Goal: Information Seeking & Learning: Learn about a topic

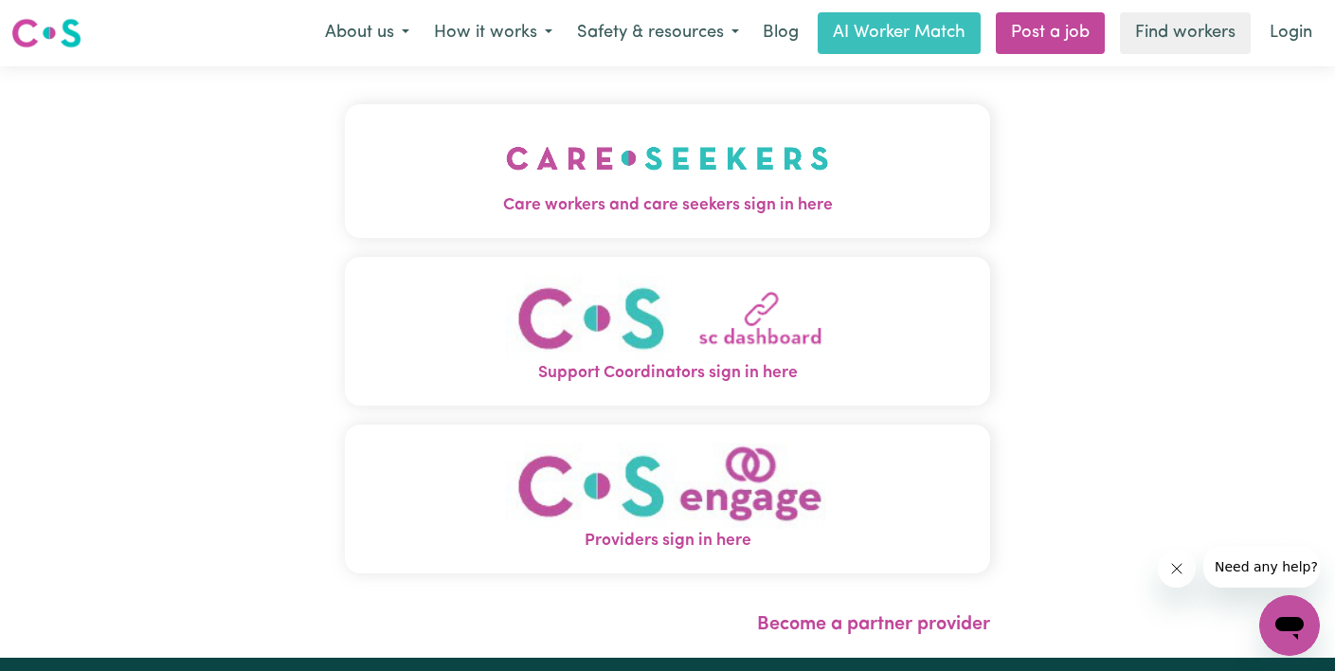
click at [443, 202] on span "Care workers and care seekers sign in here" at bounding box center [667, 205] width 645 height 25
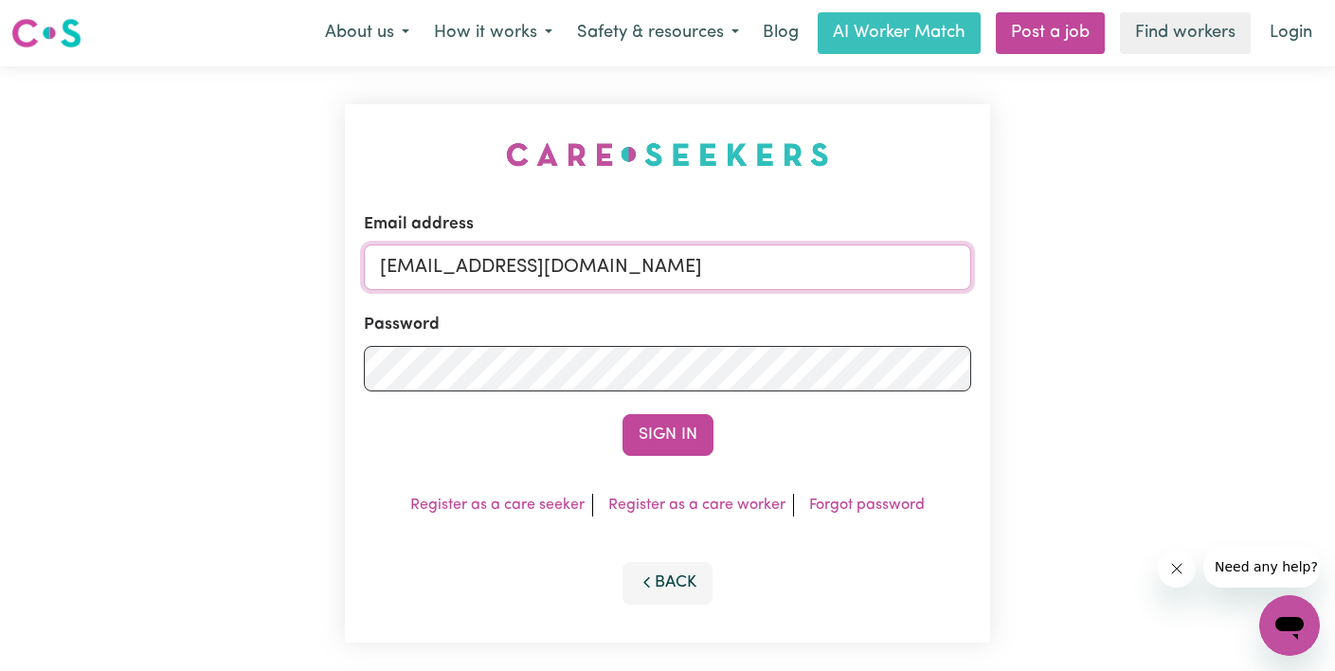
drag, startPoint x: 650, startPoint y: 260, endPoint x: 89, endPoint y: 213, distance: 562.9
click at [89, 213] on div "Email address [EMAIL_ADDRESS][DOMAIN_NAME] Password Sign In Register as a care …" at bounding box center [667, 373] width 1335 height 614
type input "l"
type input "[EMAIL_ADDRESS][DOMAIN_NAME]"
click at [623, 414] on button "Sign In" at bounding box center [668, 435] width 91 height 42
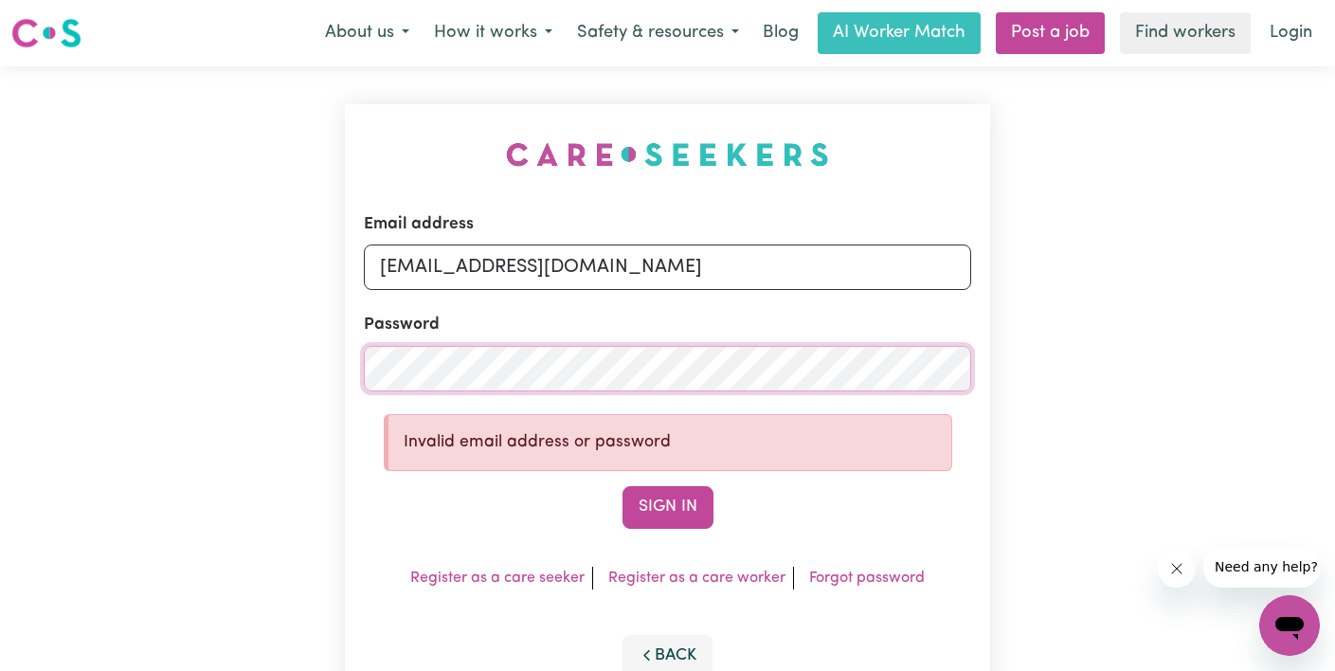
click at [80, 372] on div "Email address [EMAIL_ADDRESS][DOMAIN_NAME] Password Invalid email address or pa…" at bounding box center [667, 409] width 1335 height 686
click at [623, 486] on button "Sign In" at bounding box center [668, 507] width 91 height 42
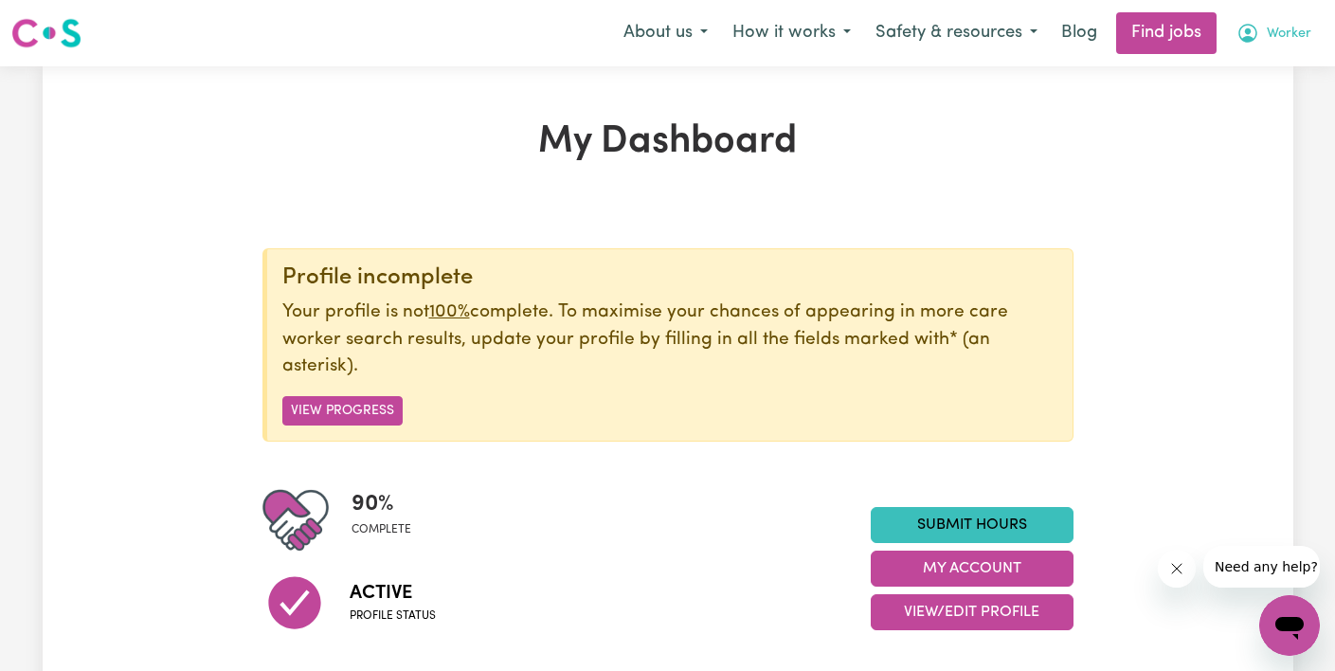
click at [1284, 26] on span "Worker" at bounding box center [1289, 34] width 45 height 21
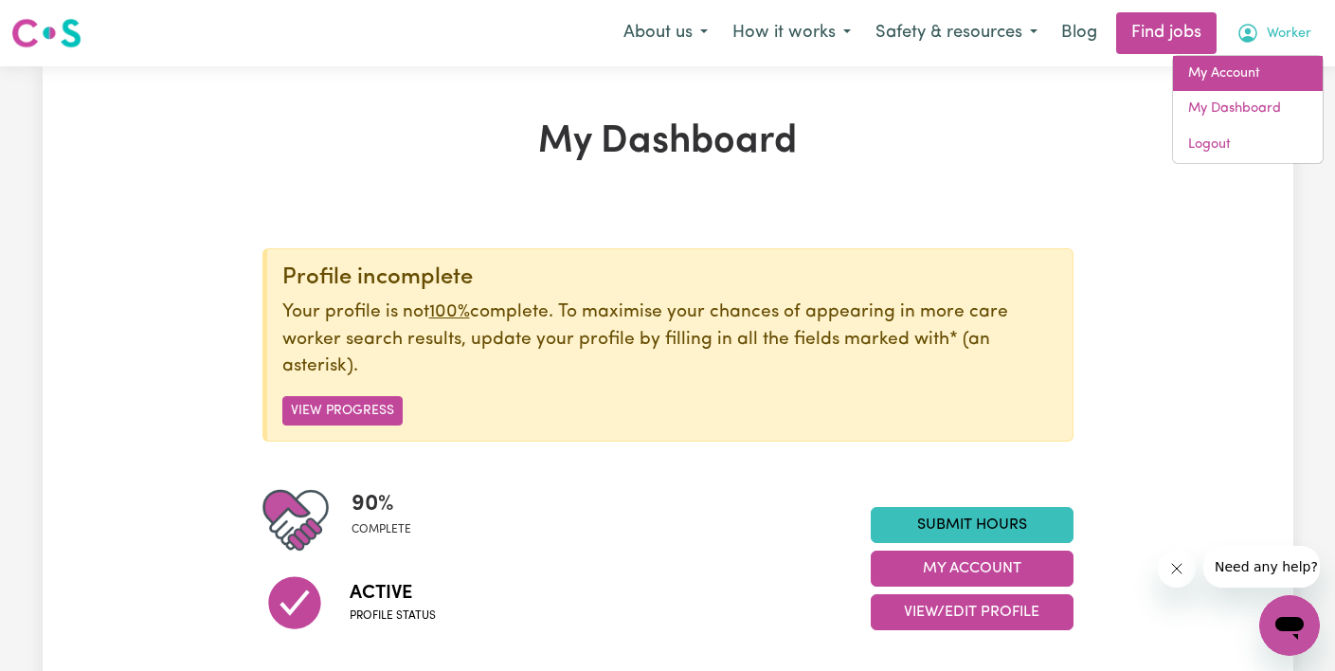
click at [1269, 69] on link "My Account" at bounding box center [1248, 74] width 150 height 36
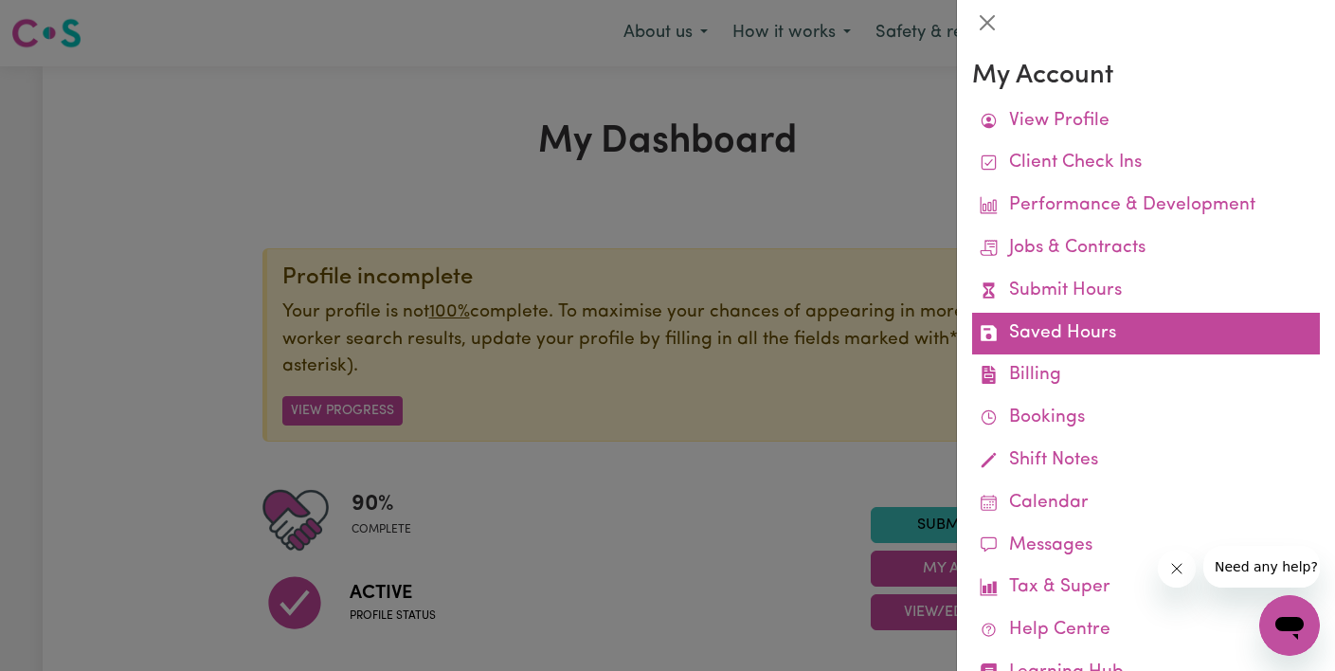
scroll to position [69, 0]
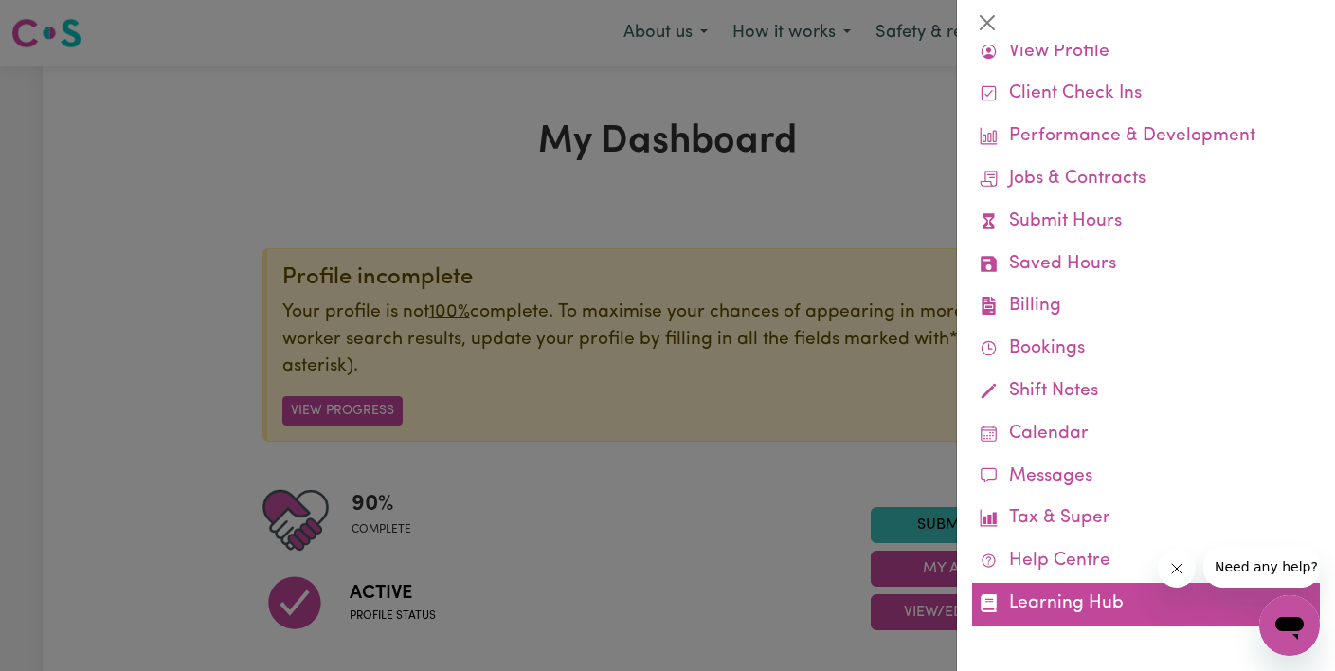
click at [1101, 620] on link "Learning Hub" at bounding box center [1146, 604] width 348 height 43
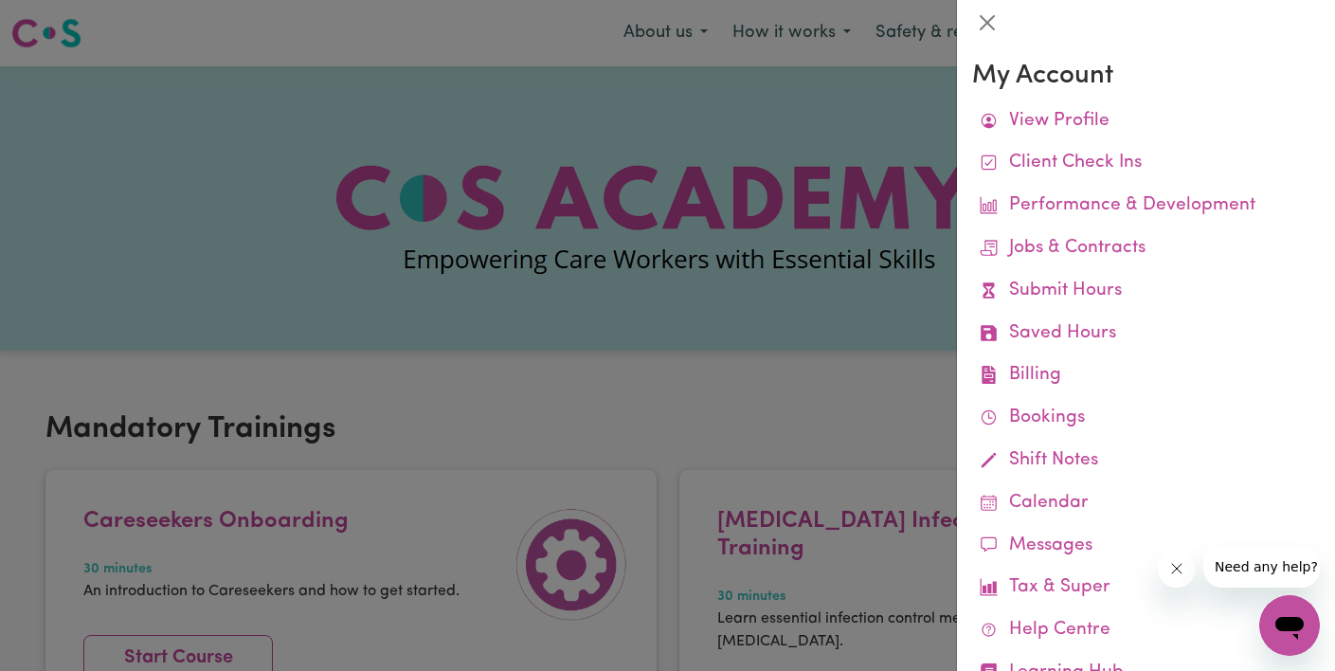
click at [739, 412] on div at bounding box center [667, 335] width 1335 height 671
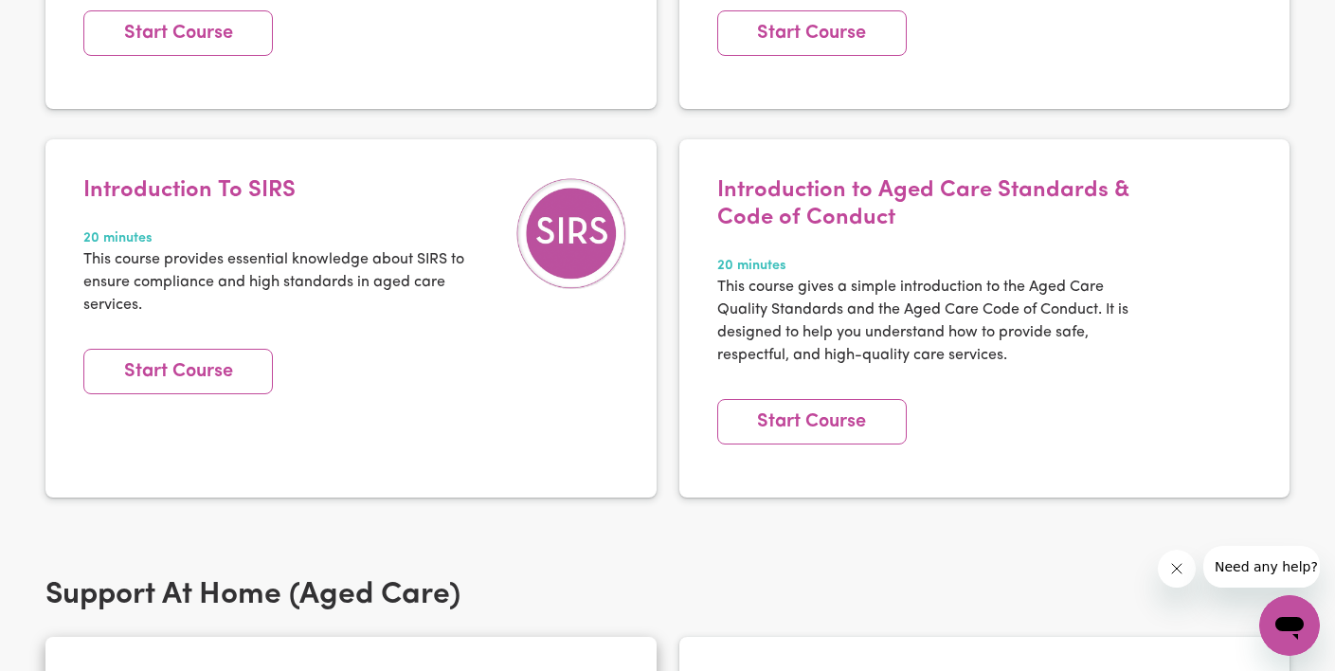
scroll to position [1049, 0]
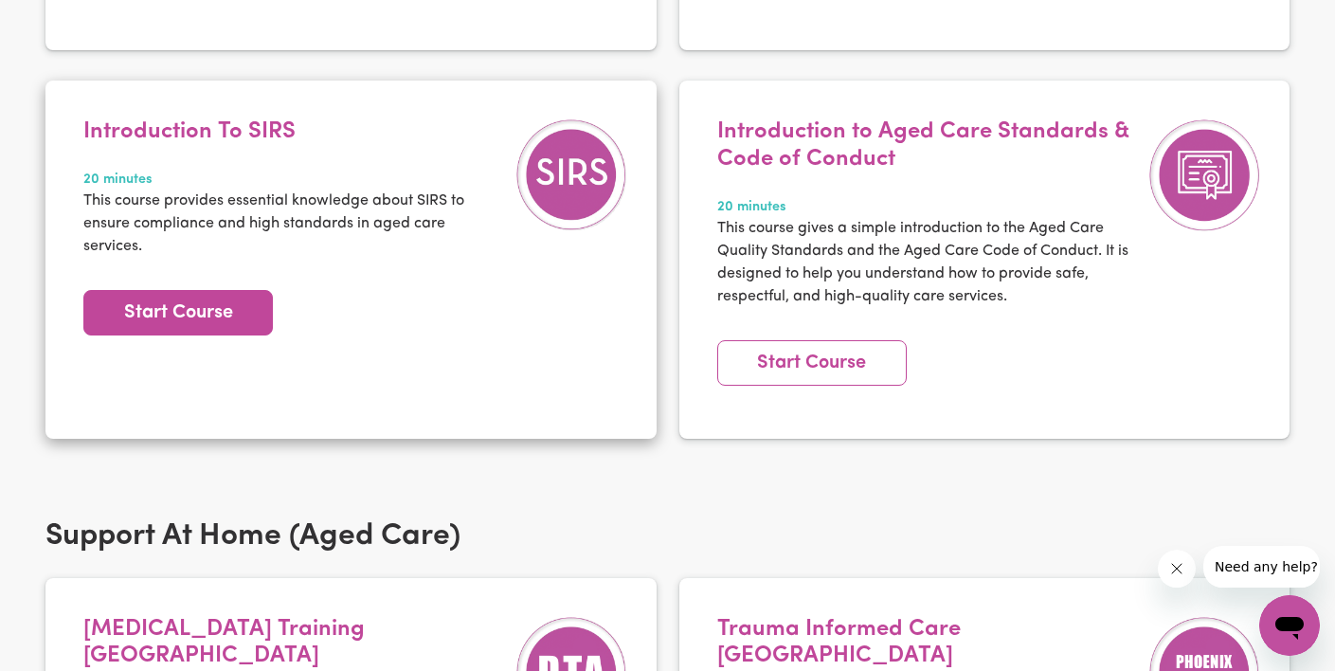
click at [213, 290] on link "Start Course" at bounding box center [178, 312] width 190 height 45
